Goal: Task Accomplishment & Management: Use online tool/utility

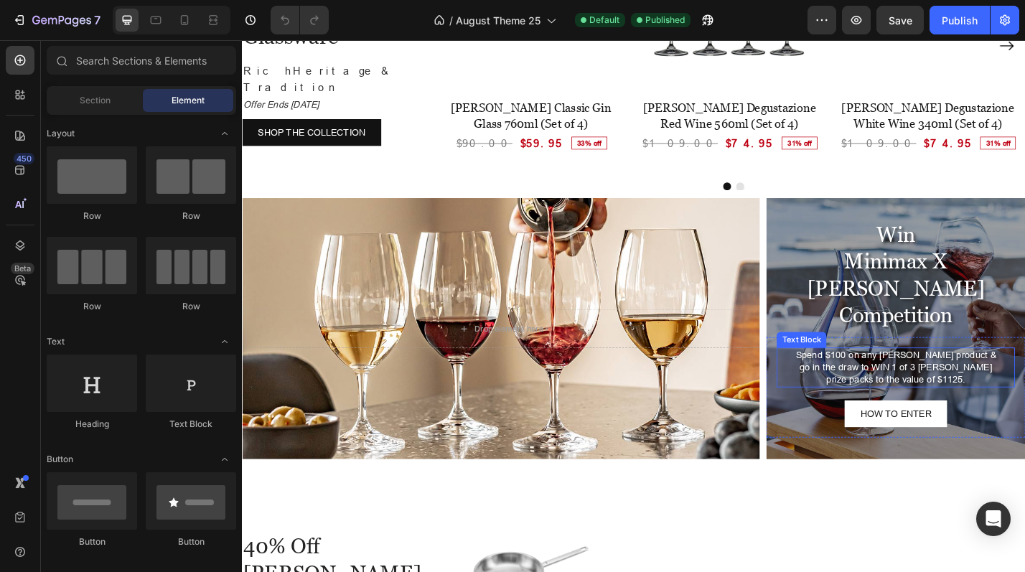
scroll to position [2153, 0]
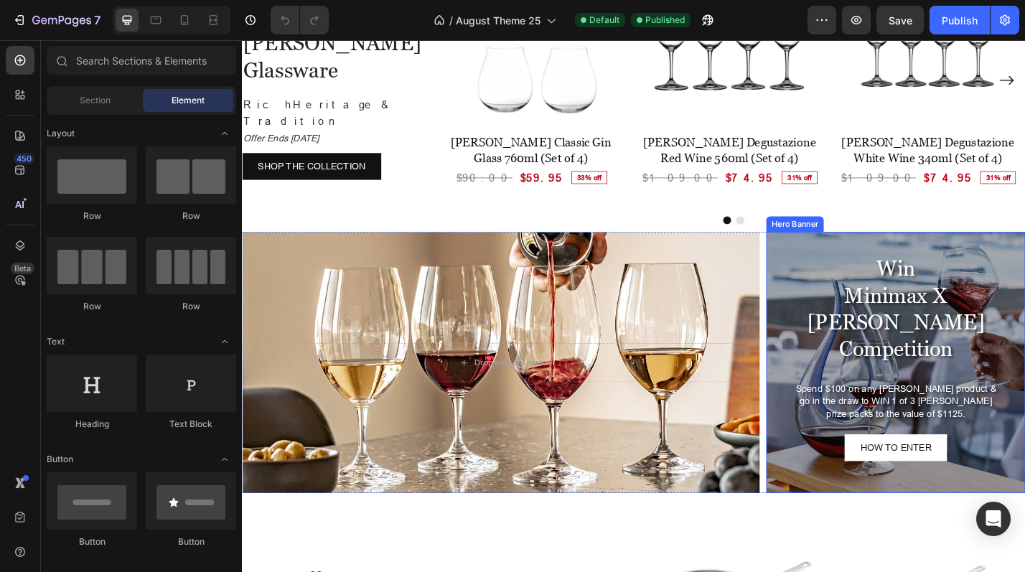
click at [942, 251] on div "Overlay" at bounding box center [960, 394] width 285 height 287
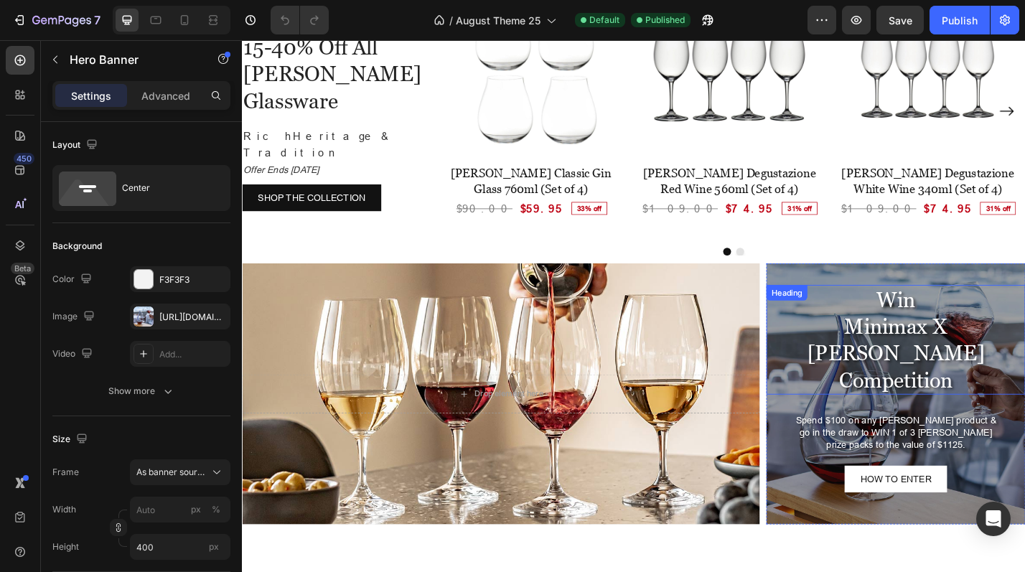
scroll to position [2081, 0]
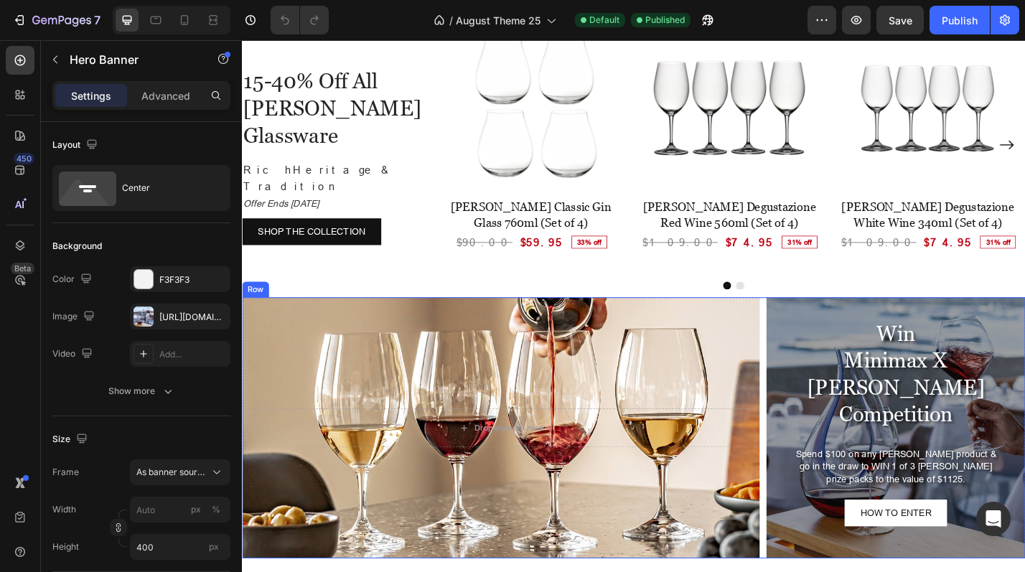
click at [805, 323] on div "Drop element here Hero Banner Win Minimax X [PERSON_NAME] Competition Heading S…" at bounding box center [672, 466] width 861 height 287
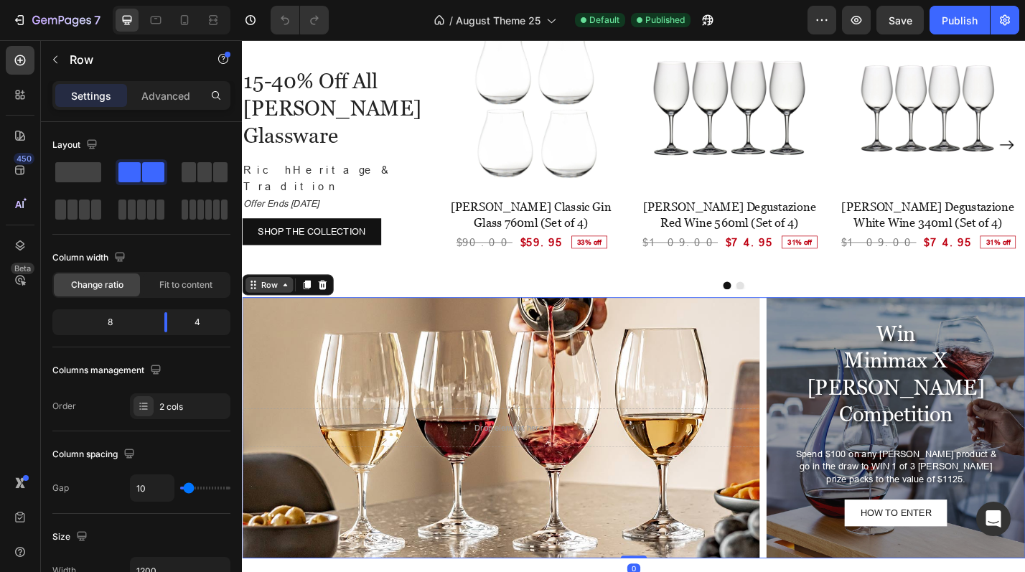
click at [280, 303] on div "Row" at bounding box center [272, 309] width 24 height 13
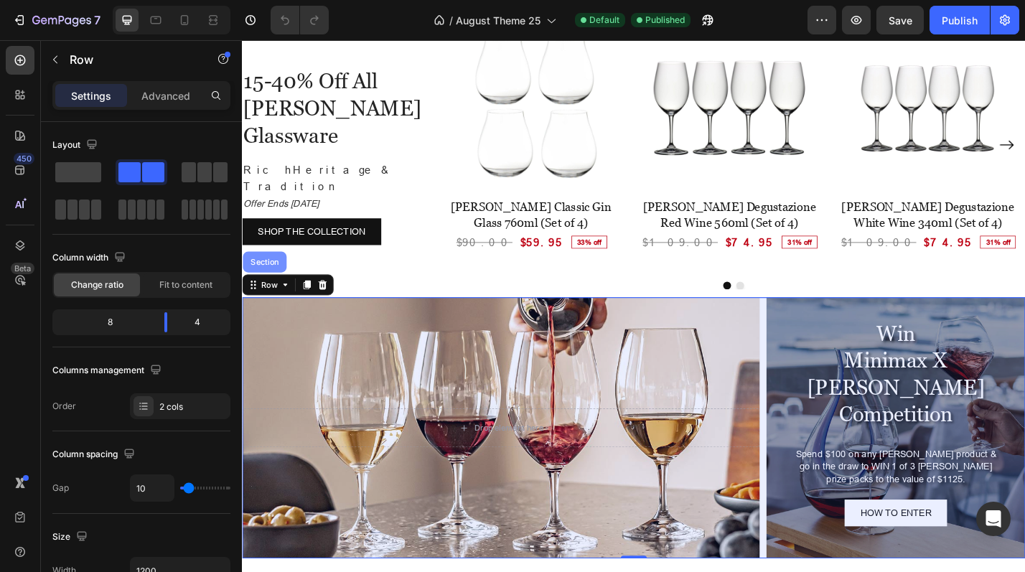
click at [280, 280] on div "Section" at bounding box center [266, 284] width 37 height 9
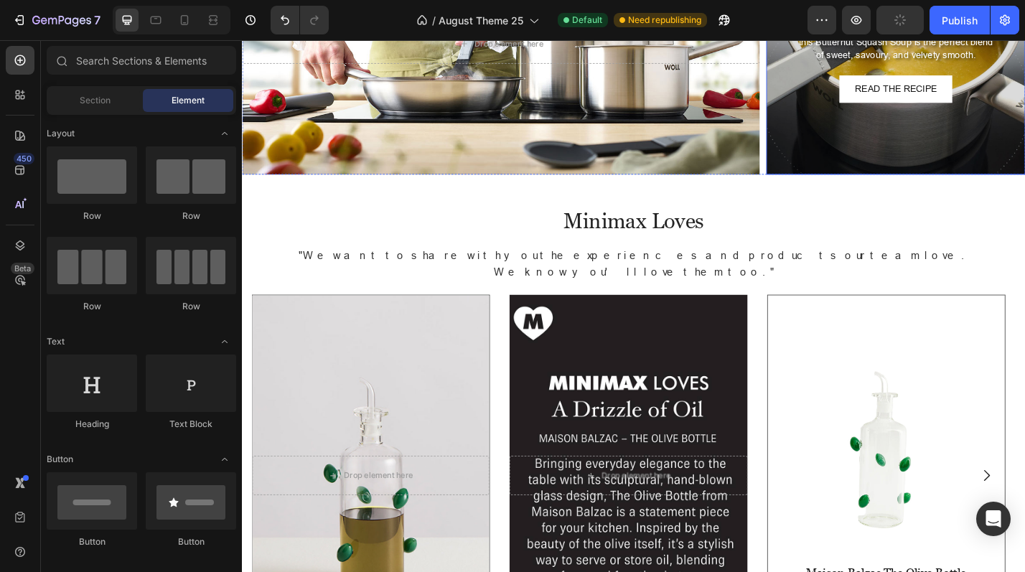
scroll to position [2799, 0]
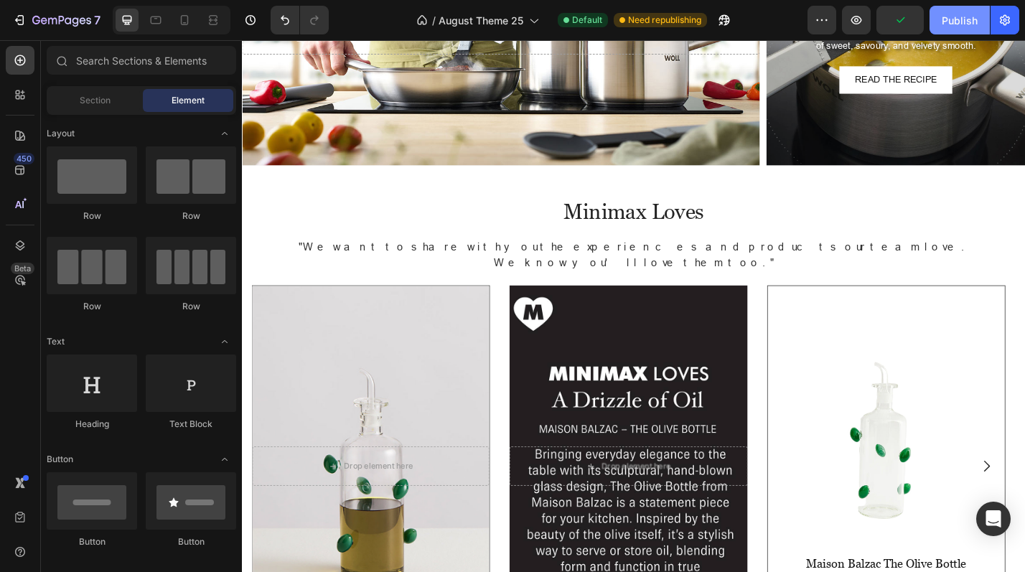
click at [949, 27] on div "Publish" at bounding box center [960, 20] width 36 height 15
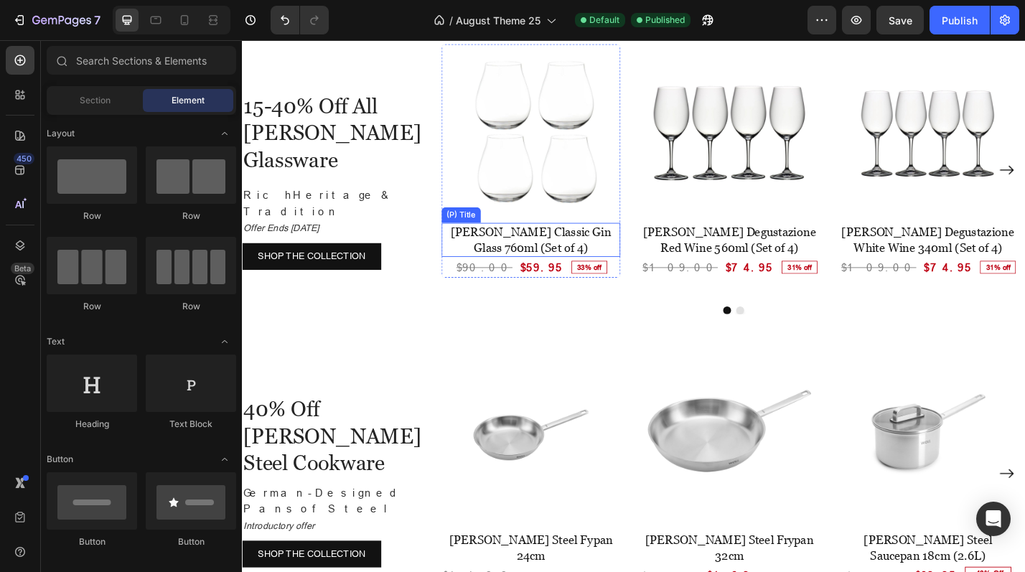
scroll to position [1938, 0]
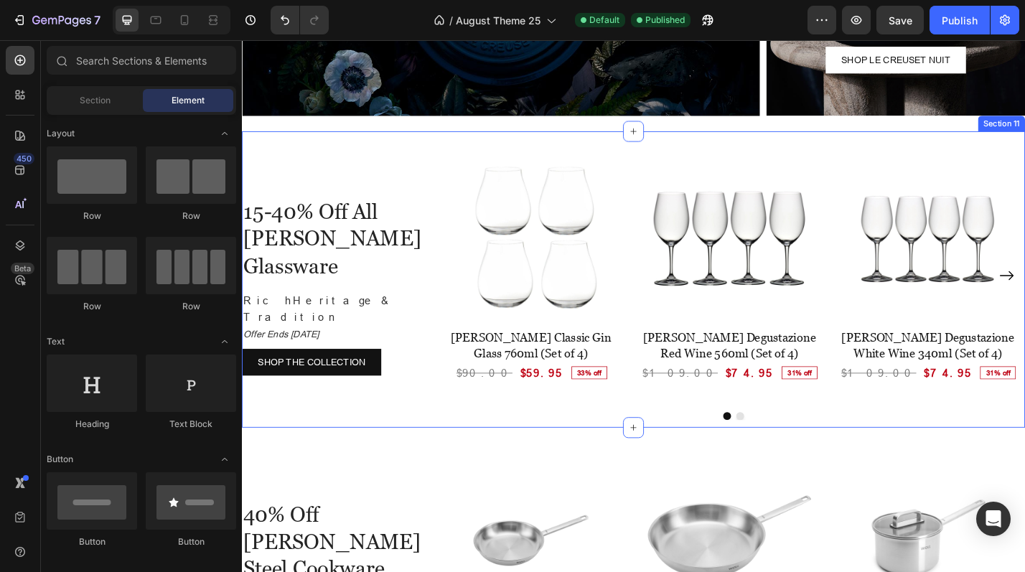
click at [375, 151] on div "15-40% Off All [PERSON_NAME] Glassware Heading Rich Heritage & Tradition Offer …" at bounding box center [672, 299] width 861 height 317
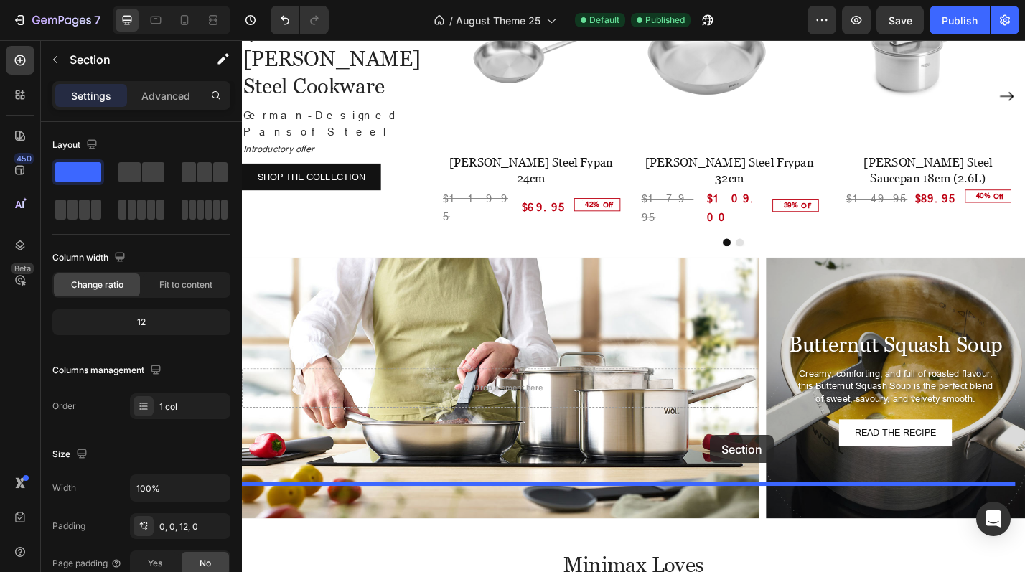
scroll to position [2466, 0]
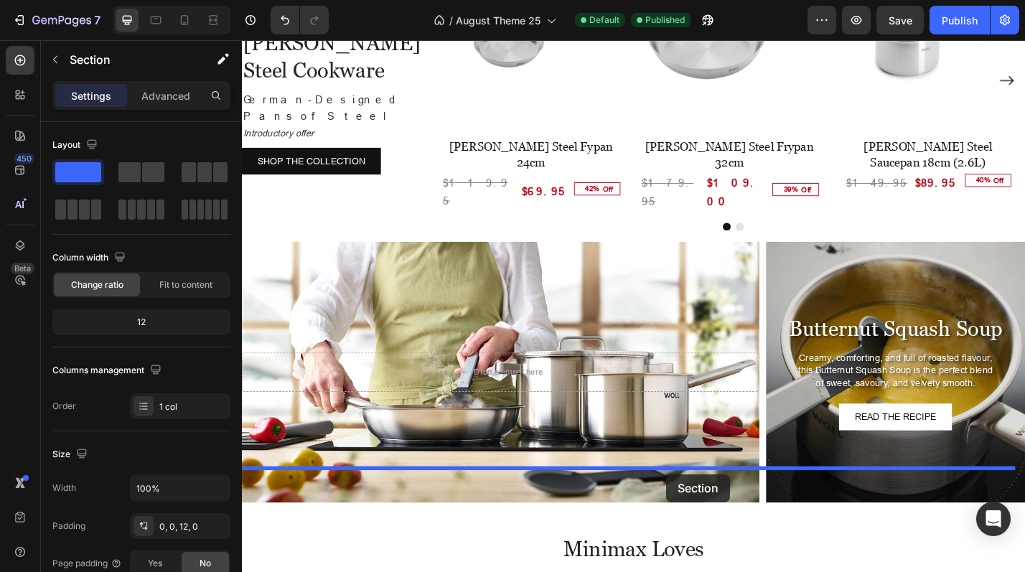
drag, startPoint x: 825, startPoint y: 132, endPoint x: 708, endPoint y: 517, distance: 402.6
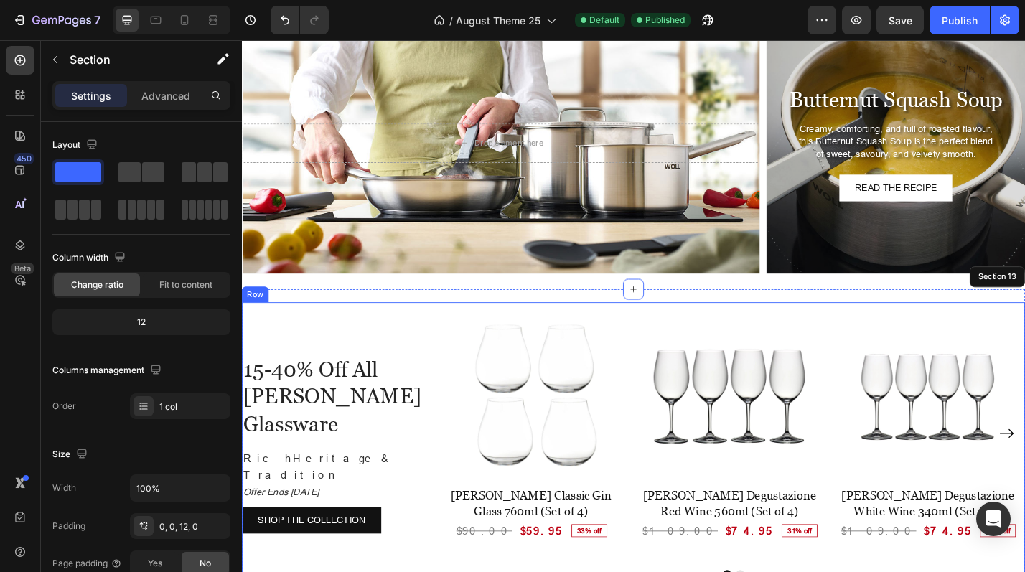
scroll to position [2358, 0]
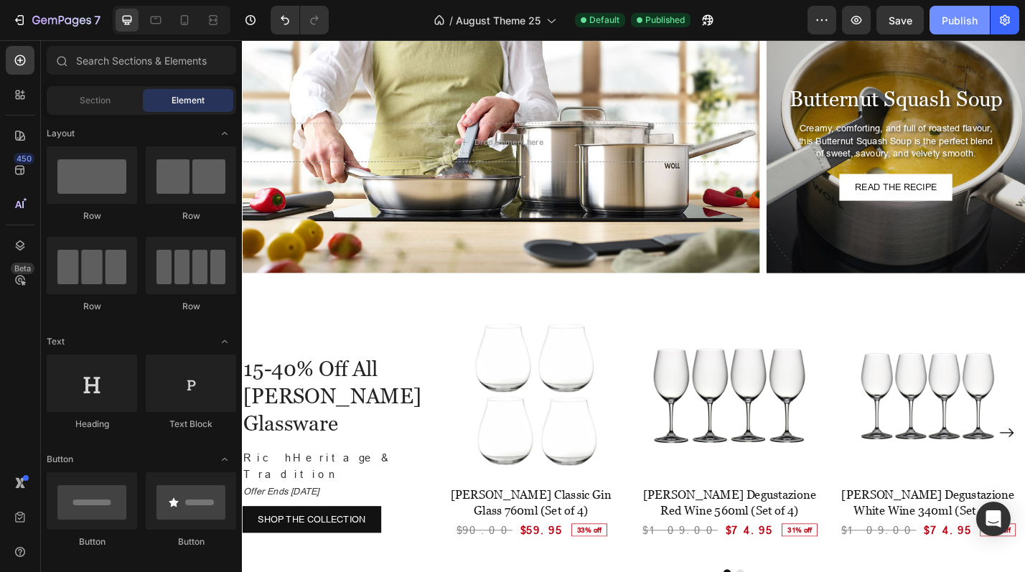
click at [953, 22] on div "Publish" at bounding box center [960, 20] width 36 height 15
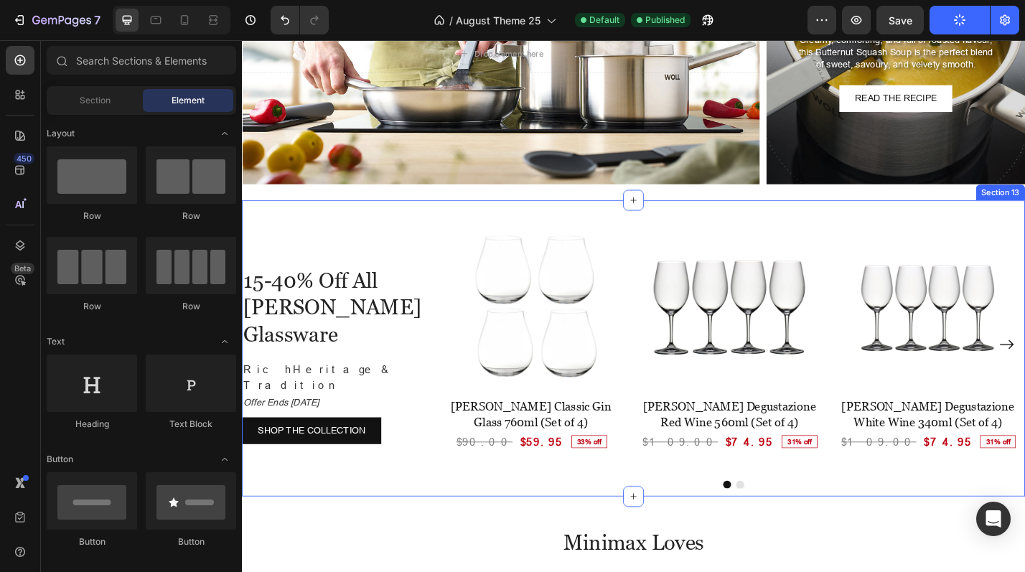
scroll to position [2501, 0]
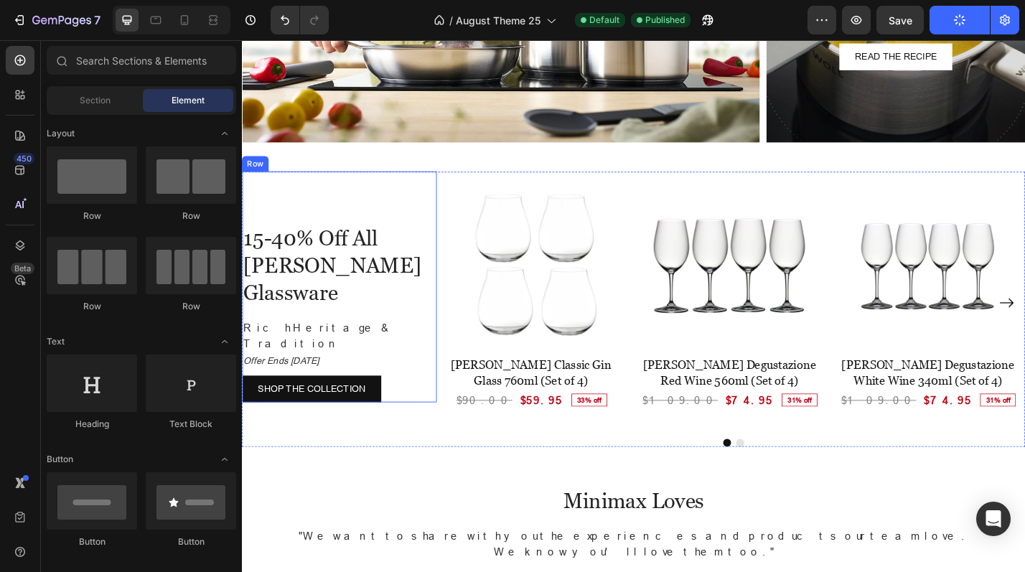
click at [341, 234] on div "15-40% Off All [PERSON_NAME] Glassware Heading Rich Heritage & Tradition Offer …" at bounding box center [342, 311] width 200 height 254
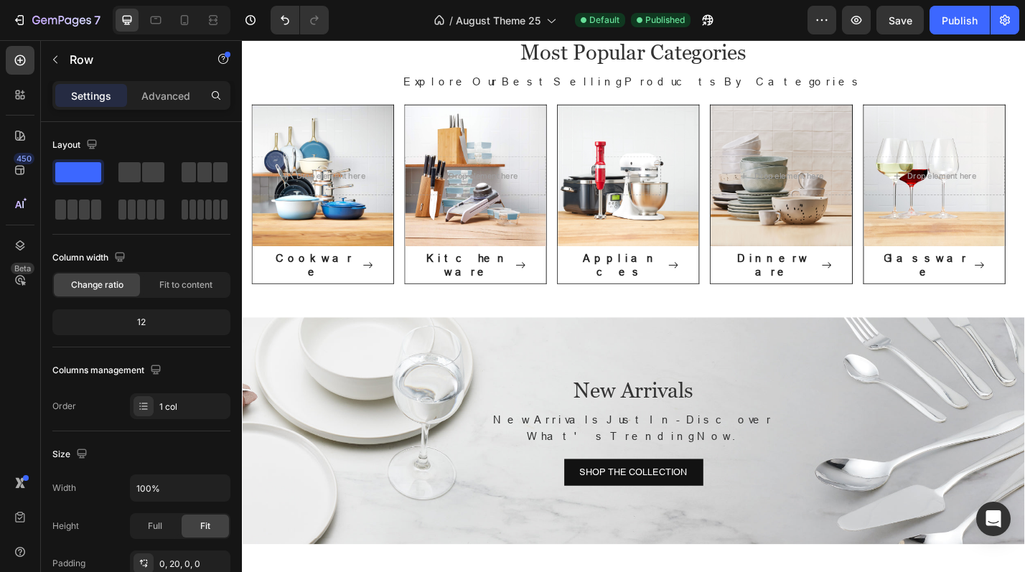
scroll to position [270, 0]
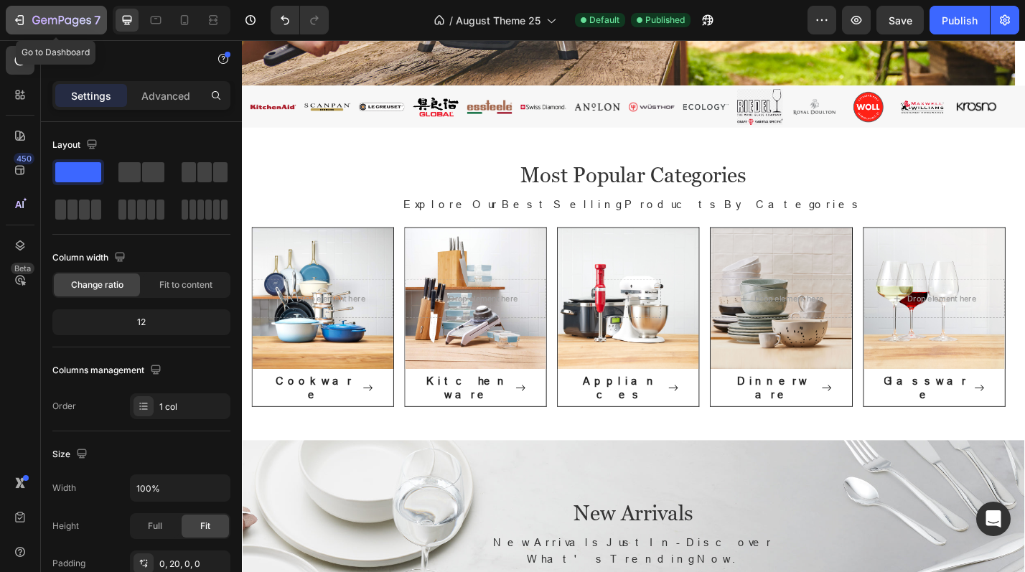
click at [24, 24] on icon "button" at bounding box center [19, 20] width 14 height 14
